Goal: Navigation & Orientation: Understand site structure

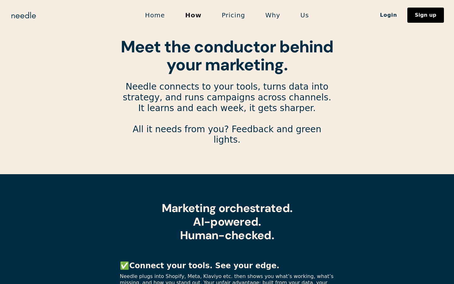
click at [225, 18] on link "Pricing" at bounding box center [234, 15] width 44 height 13
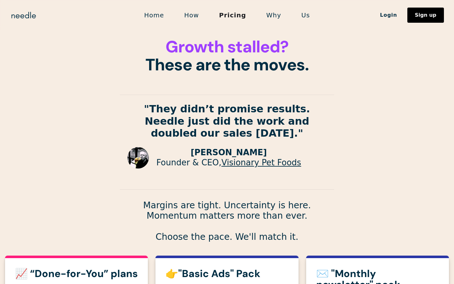
click at [265, 19] on link "Why" at bounding box center [273, 15] width 35 height 13
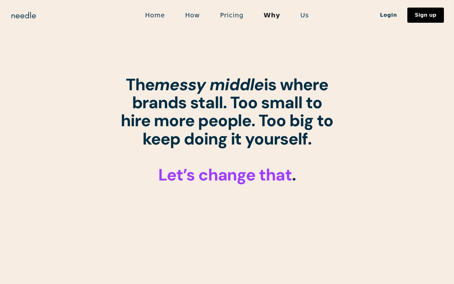
click at [237, 13] on link "Pricing" at bounding box center [232, 15] width 44 height 13
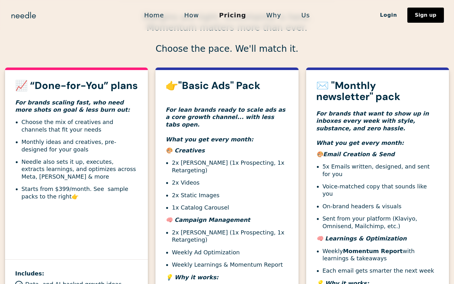
scroll to position [189, 0]
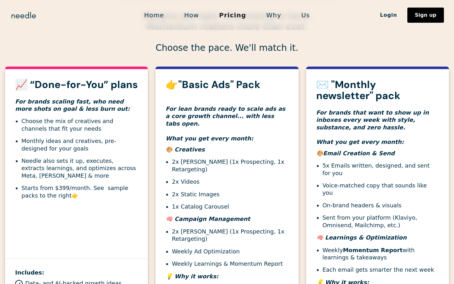
click at [302, 15] on link "Us" at bounding box center [306, 15] width 29 height 13
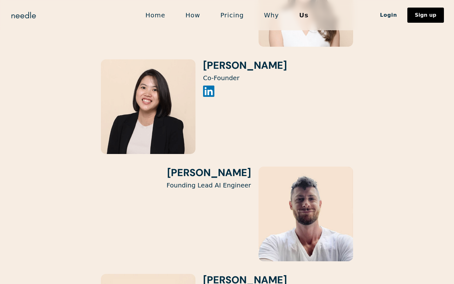
scroll to position [871, 0]
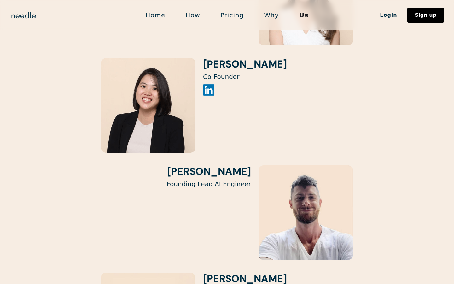
click at [150, 18] on link "Home" at bounding box center [155, 15] width 40 height 13
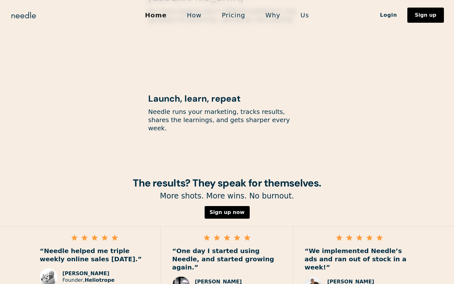
scroll to position [780, 0]
